Goal: Task Accomplishment & Management: Manage account settings

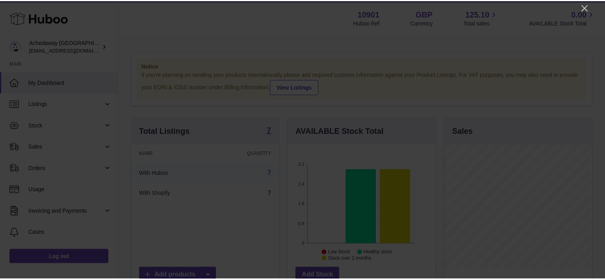
scroll to position [124, 149]
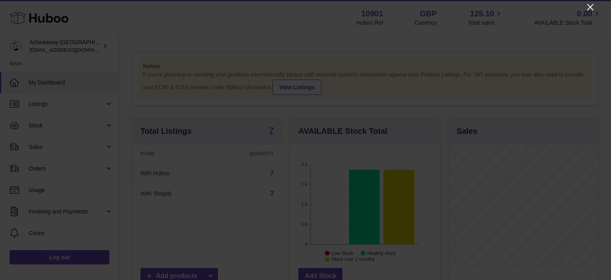
click at [588, 8] on icon "Close" at bounding box center [591, 7] width 10 height 10
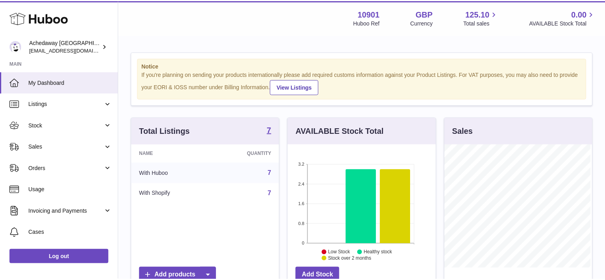
scroll to position [397879, 397855]
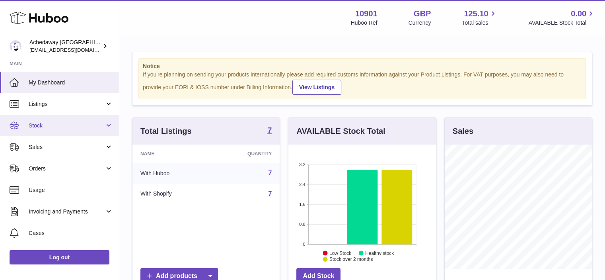
click at [36, 129] on link "Stock" at bounding box center [59, 125] width 119 height 21
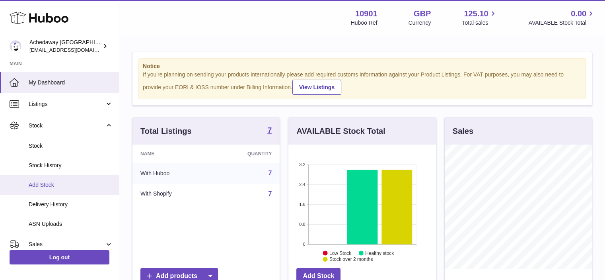
click at [40, 181] on span "Add Stock" at bounding box center [71, 185] width 84 height 8
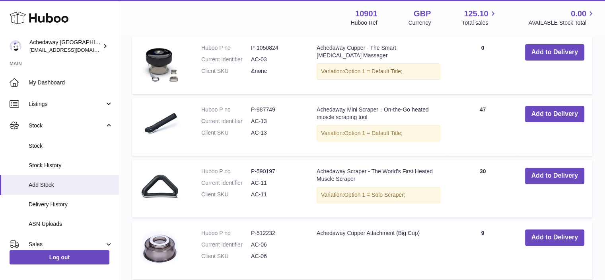
scroll to position [223, 0]
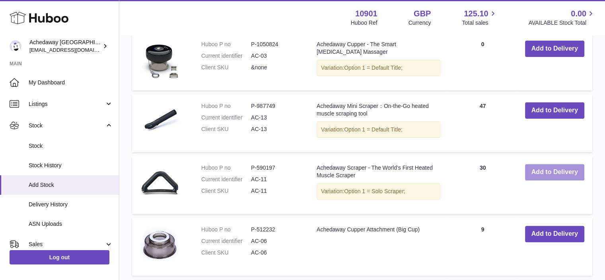
click at [555, 173] on button "Add to Delivery" at bounding box center [554, 172] width 59 height 16
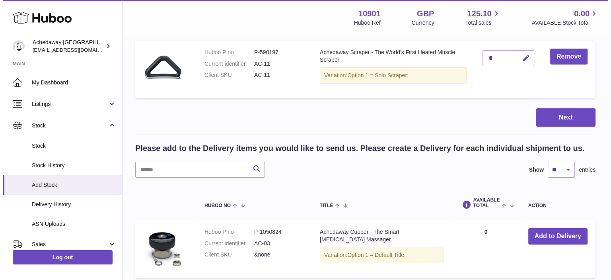
scroll to position [32, 0]
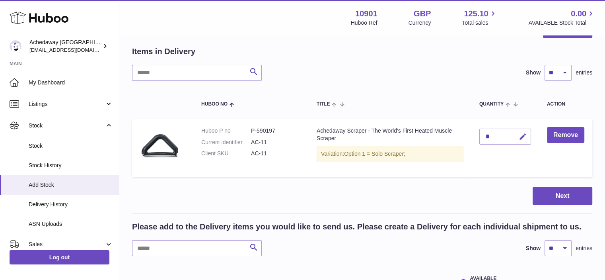
click at [525, 135] on icon "button" at bounding box center [523, 137] width 8 height 8
click at [490, 135] on input "*" at bounding box center [506, 137] width 52 height 16
type input "**"
click at [525, 136] on icon "submit" at bounding box center [523, 136] width 7 height 7
click at [547, 192] on button "Next" at bounding box center [563, 196] width 60 height 19
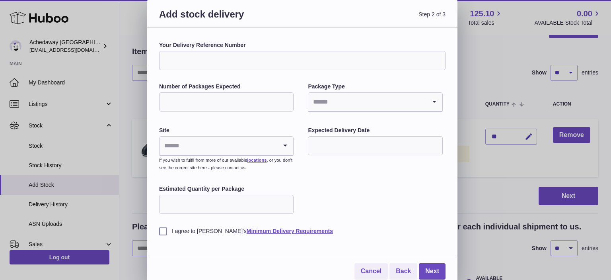
click at [219, 53] on input "Your Delivery Reference Number" at bounding box center [302, 60] width 287 height 19
type input "********"
click at [249, 109] on input "Number of Packages Expected" at bounding box center [226, 101] width 135 height 19
type input "*"
click at [283, 129] on label "Site" at bounding box center [226, 131] width 135 height 8
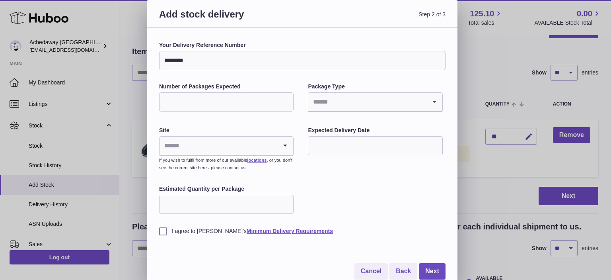
click at [344, 108] on input "Search for option" at bounding box center [367, 102] width 118 height 18
click at [323, 154] on li "Boxes" at bounding box center [375, 155] width 133 height 16
click at [239, 147] on input "Search for option" at bounding box center [219, 146] width 118 height 18
click at [188, 168] on li "🇬🇧 | Unit 2, Interplex 16" at bounding box center [226, 167] width 133 height 16
click at [295, 172] on div "Your Delivery Reference Number ******** Number of Packages Expected * Package T…" at bounding box center [302, 137] width 287 height 193
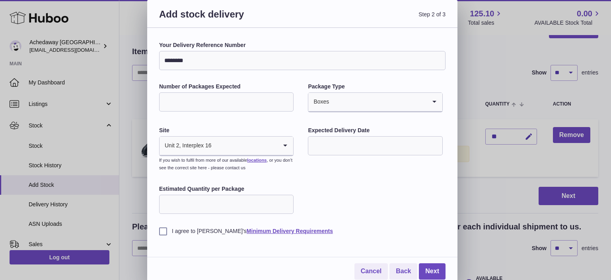
click at [328, 144] on input "text" at bounding box center [375, 145] width 135 height 19
click at [400, 111] on span "30" at bounding box center [400, 112] width 14 height 14
type input "**********"
click at [367, 194] on div "**********" at bounding box center [302, 137] width 287 height 193
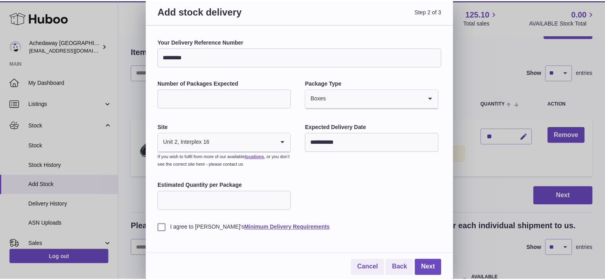
scroll to position [4, 0]
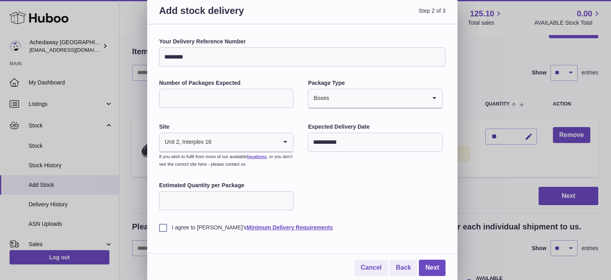
click at [159, 228] on label "I agree to Huboo's Minimum Delivery Requirements" at bounding box center [302, 228] width 287 height 8
click at [209, 197] on input "Estimated Quantity per Package" at bounding box center [226, 200] width 135 height 19
type input "**"
drag, startPoint x: 400, startPoint y: 200, endPoint x: 412, endPoint y: 227, distance: 29.6
click at [402, 201] on div "**********" at bounding box center [302, 134] width 287 height 193
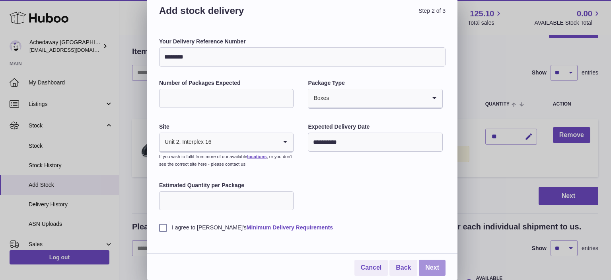
click at [435, 268] on link "Next" at bounding box center [432, 267] width 27 height 16
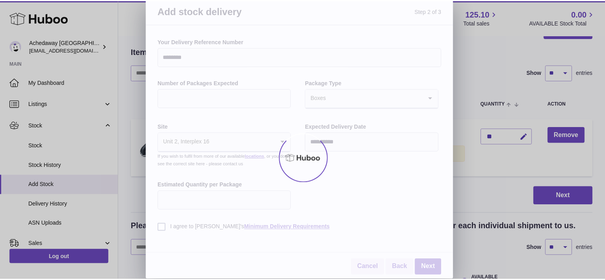
scroll to position [0, 0]
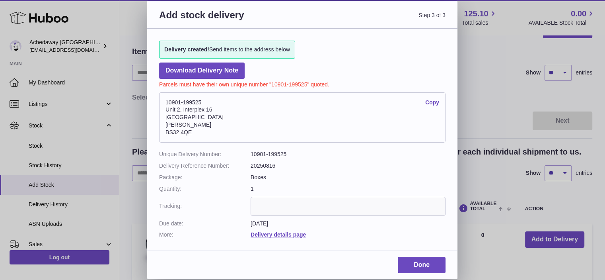
drag, startPoint x: 197, startPoint y: 132, endPoint x: 158, endPoint y: 100, distance: 50.4
click at [158, 100] on div "Delivery created! Send items to the address below Download Delivery Note Parcel…" at bounding box center [302, 136] width 310 height 214
copy address "10901-199525 Copy Unit 2, Interplex 16 Ash Ridge Road Bradley Stoke BS32 4QE"
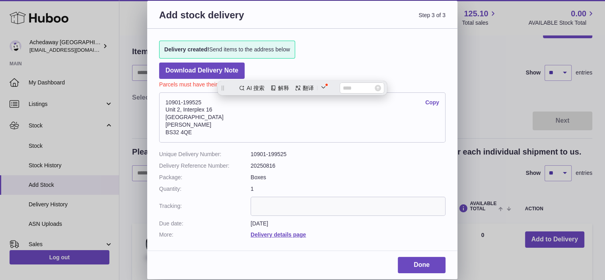
click at [384, 127] on address "10901-199525 Copy Unit 2, Interplex 16 Ash Ridge Road Bradley Stoke BS32 4QE" at bounding box center [302, 117] width 287 height 50
click at [433, 103] on link "Copy" at bounding box center [432, 103] width 14 height 8
copy address "10901-199525 Copy Unit 2, Interplex 16 Ash Ridge Road Bradley Stoke BS32 4QE"
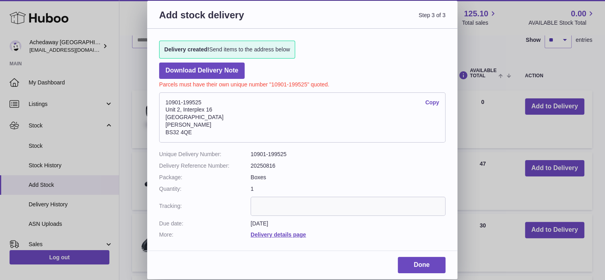
scroll to position [32, 0]
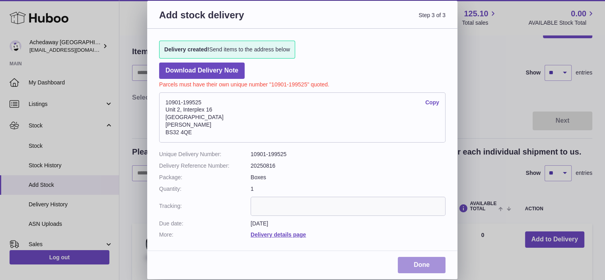
click at [420, 266] on link "Done" at bounding box center [422, 265] width 48 height 16
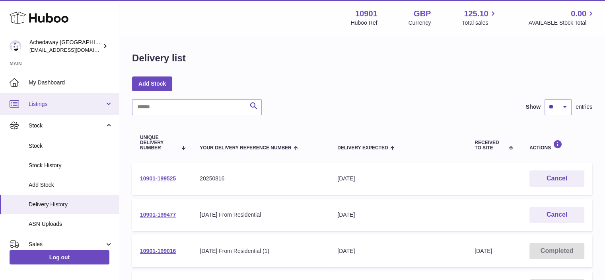
click at [43, 102] on span "Listings" at bounding box center [67, 104] width 76 height 8
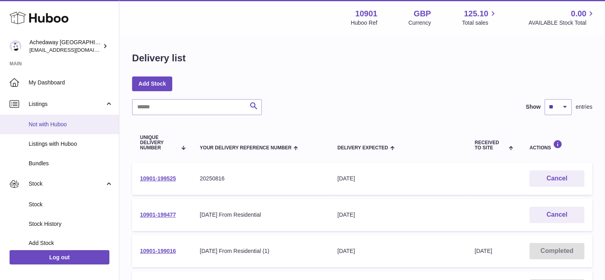
click at [45, 124] on span "Not with Huboo" at bounding box center [71, 125] width 84 height 8
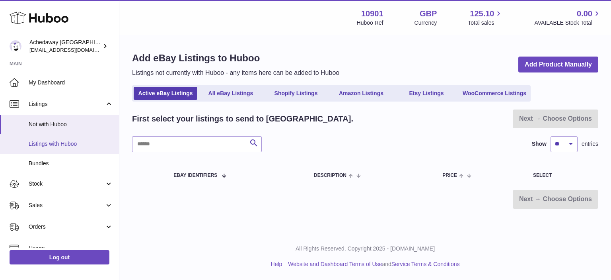
click at [58, 144] on span "Listings with Huboo" at bounding box center [71, 144] width 84 height 8
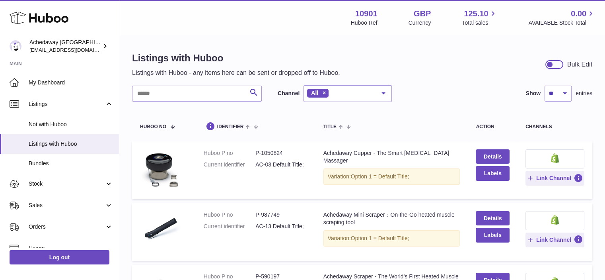
scroll to position [133, 0]
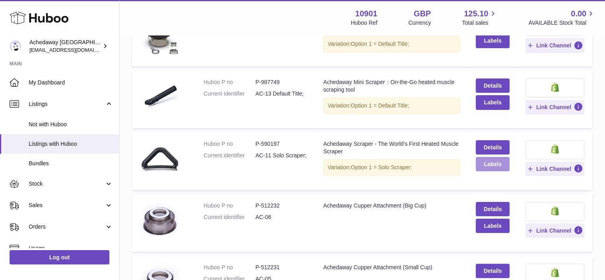
click at [490, 165] on button "Labels" at bounding box center [492, 164] width 33 height 14
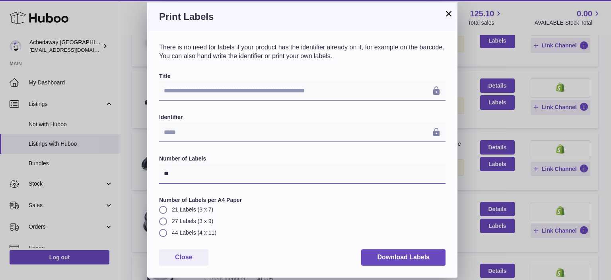
drag, startPoint x: 179, startPoint y: 178, endPoint x: 134, endPoint y: 176, distance: 45.0
click at [133, 176] on div "**********" at bounding box center [305, 140] width 611 height 280
type input "*"
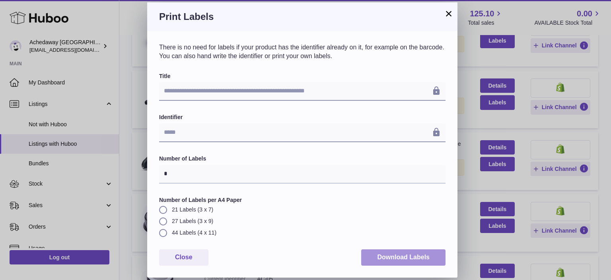
click at [414, 259] on button "Download Labels" at bounding box center [403, 257] width 84 height 16
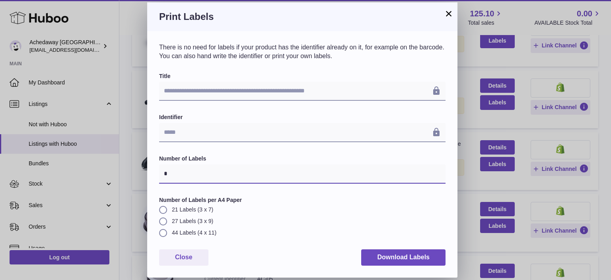
click at [369, 176] on input "*" at bounding box center [302, 173] width 287 height 19
click at [449, 12] on button "×" at bounding box center [449, 14] width 10 height 10
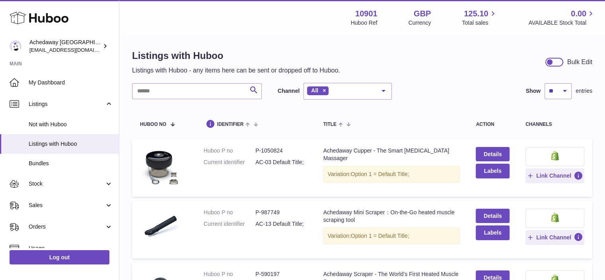
scroll to position [0, 0]
